Goal: Check status: Verify the current state of an ongoing process or item

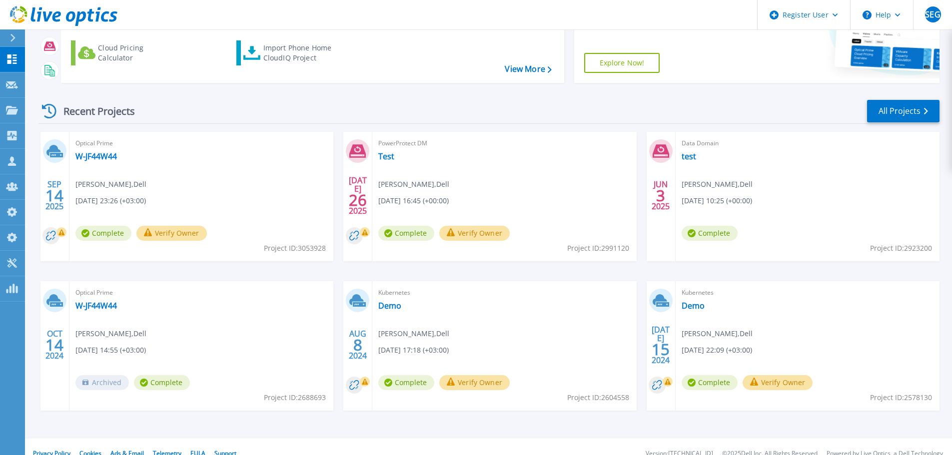
scroll to position [140, 0]
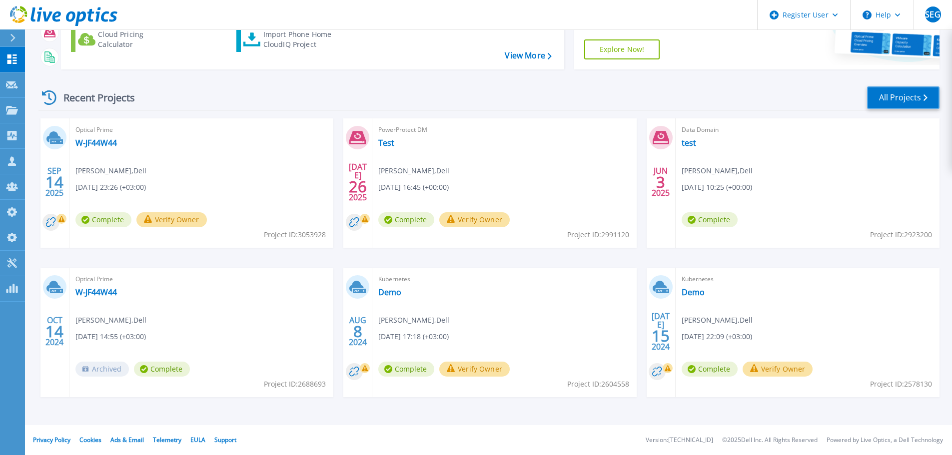
click at [909, 102] on link "All Projects" at bounding box center [903, 97] width 72 height 22
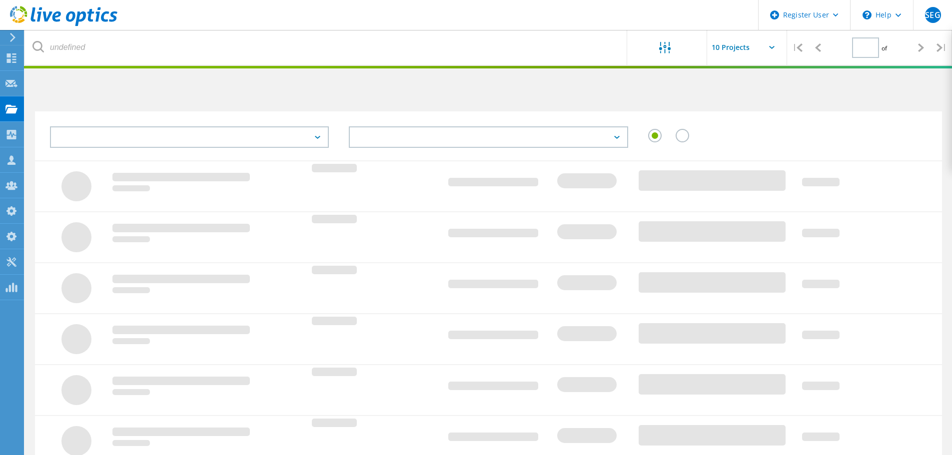
type input "1"
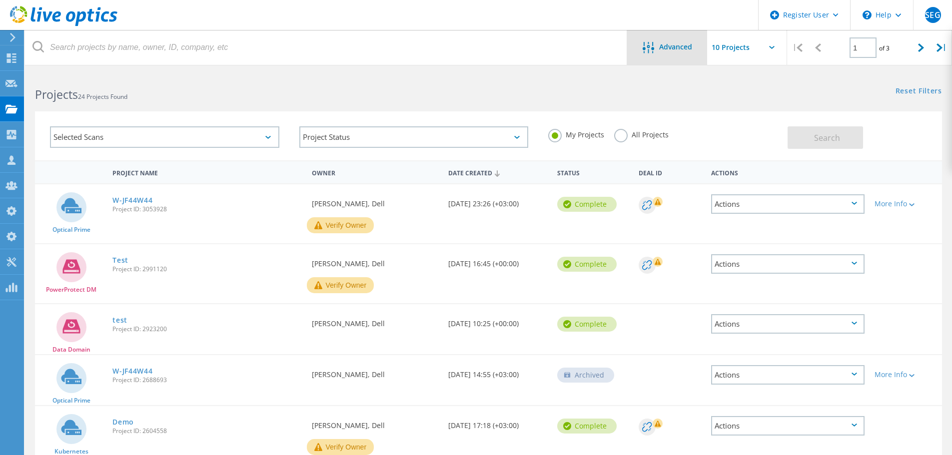
click at [664, 47] on span "Advanced" at bounding box center [675, 46] width 33 height 7
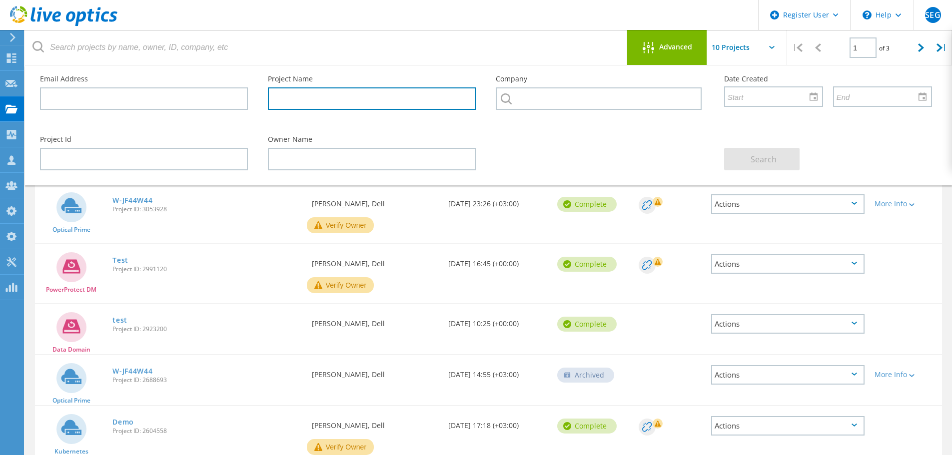
click at [314, 99] on input "text" at bounding box center [372, 98] width 208 height 22
click at [150, 170] on div "Project Id" at bounding box center [144, 153] width 228 height 54
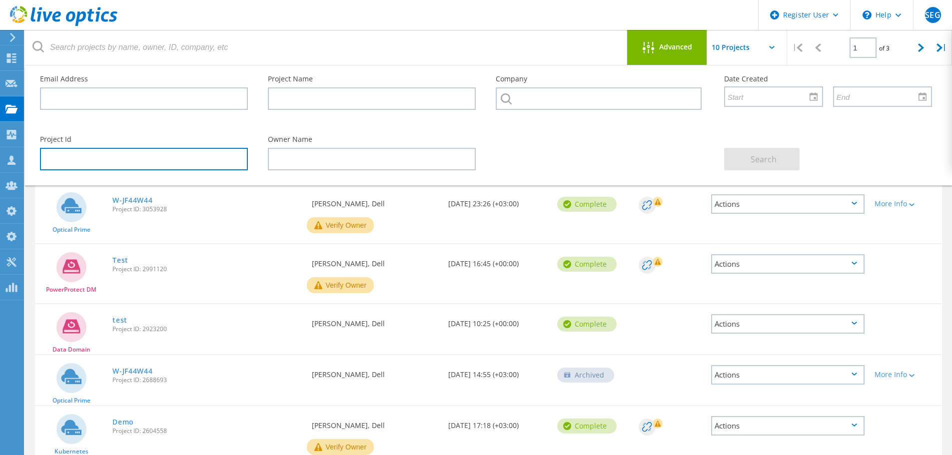
click at [156, 160] on input "text" at bounding box center [144, 159] width 208 height 22
paste input "2973952"
type input "2973952"
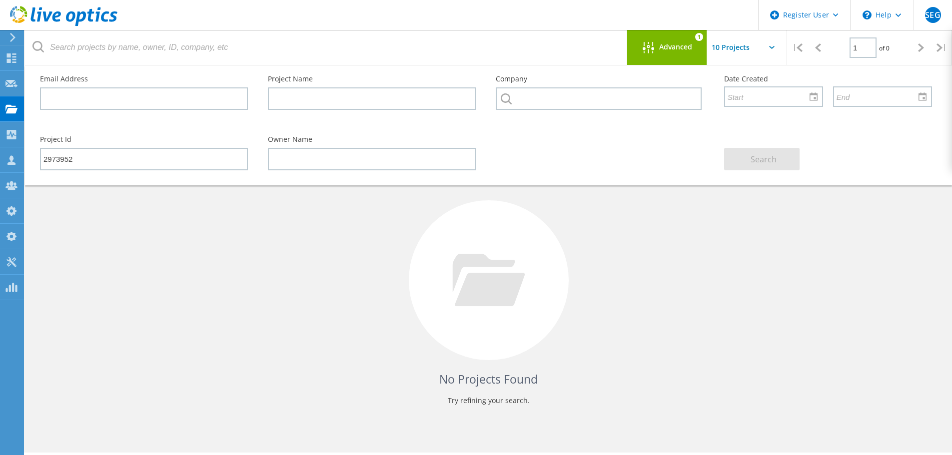
click at [648, 32] on div "Advanced 1" at bounding box center [667, 47] width 80 height 35
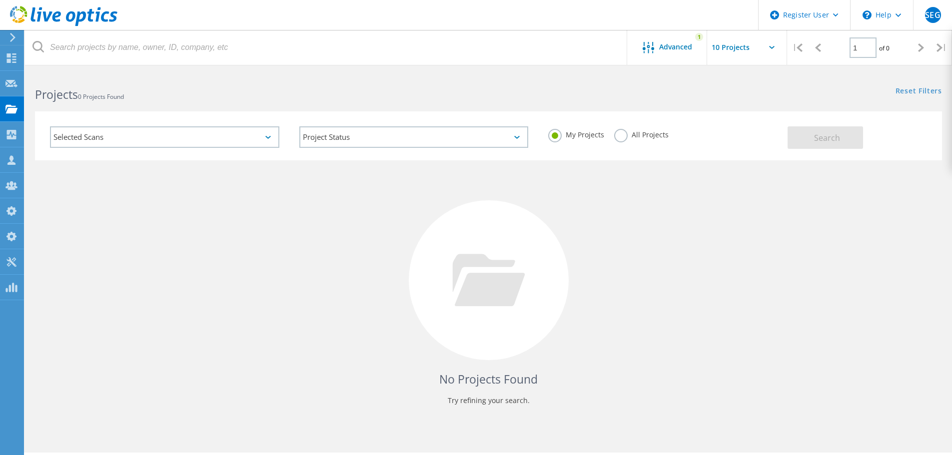
click at [265, 141] on div "Selected Scans" at bounding box center [164, 136] width 229 height 21
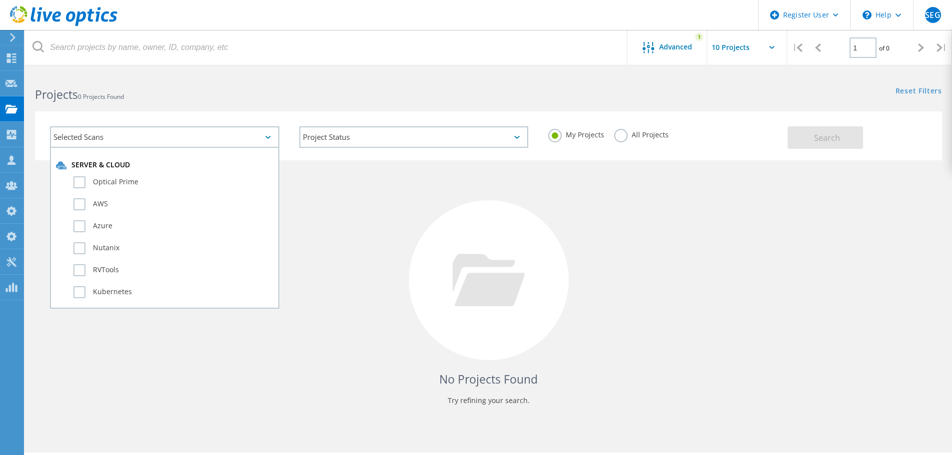
click at [617, 138] on label "All Projects" at bounding box center [641, 133] width 54 height 9
click at [0, 0] on input "All Projects" at bounding box center [0, 0] width 0 height 0
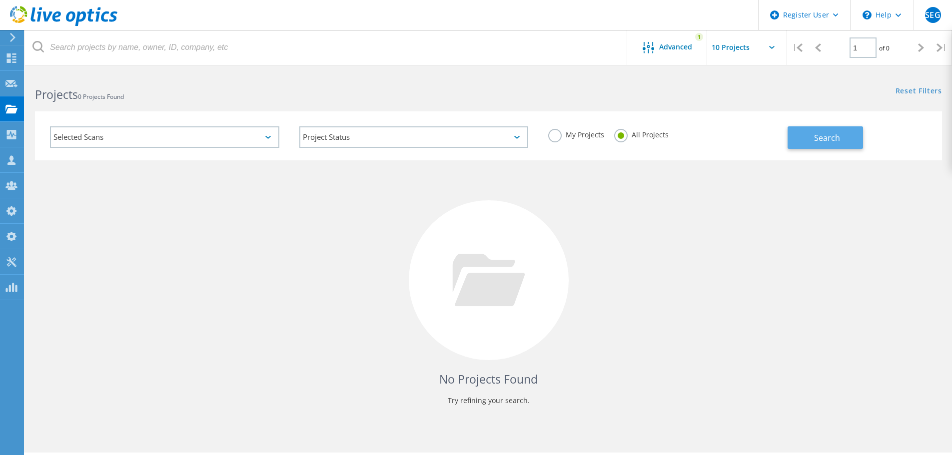
click at [838, 145] on button "Search" at bounding box center [825, 137] width 75 height 22
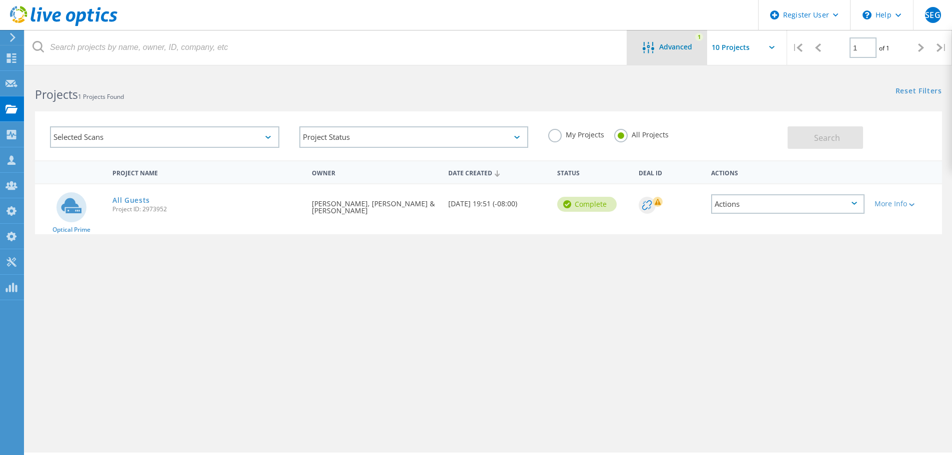
drag, startPoint x: 674, startPoint y: 52, endPoint x: 661, endPoint y: 56, distance: 14.2
click at [674, 52] on div "Advanced" at bounding box center [667, 48] width 80 height 12
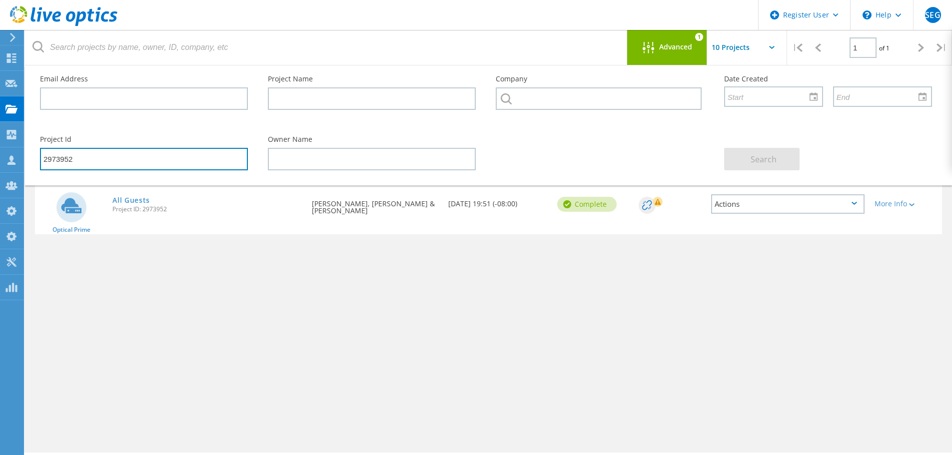
drag, startPoint x: 137, startPoint y: 158, endPoint x: 37, endPoint y: 148, distance: 101.0
click at [37, 148] on div "Project Id 2973952" at bounding box center [144, 153] width 228 height 54
paste input "2906776"
type input "2906776"
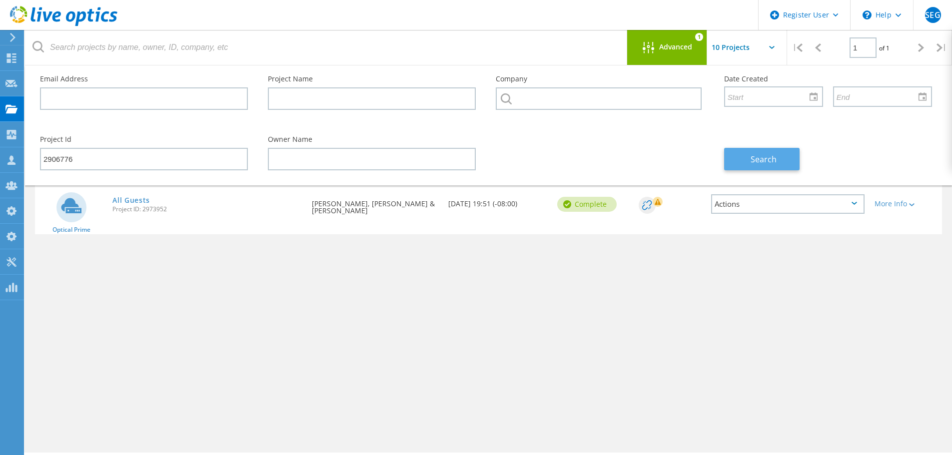
click at [789, 160] on button "Search" at bounding box center [761, 159] width 75 height 22
click at [174, 198] on link "LAB_AllHW_8hrs_May21_PROD" at bounding box center [167, 200] width 111 height 7
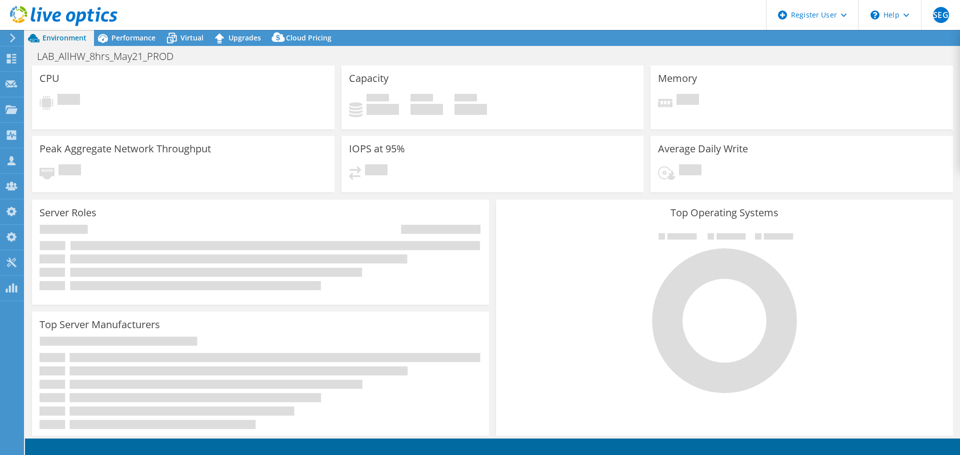
select select "Canada"
select select "USD"
